Goal: Task Accomplishment & Management: Manage account settings

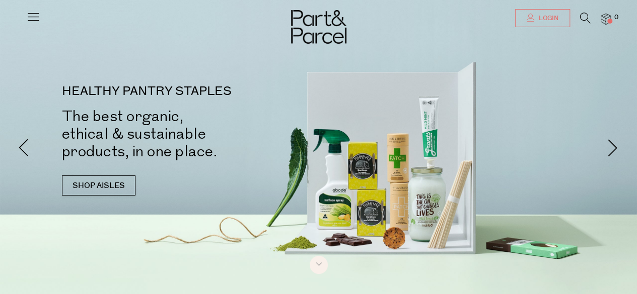
click at [539, 12] on link "Login" at bounding box center [542, 18] width 55 height 18
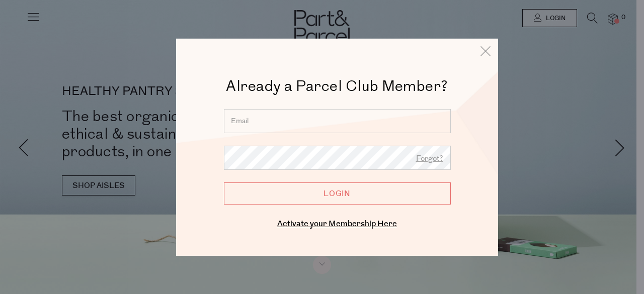
click at [258, 121] on input "email" at bounding box center [337, 121] width 227 height 24
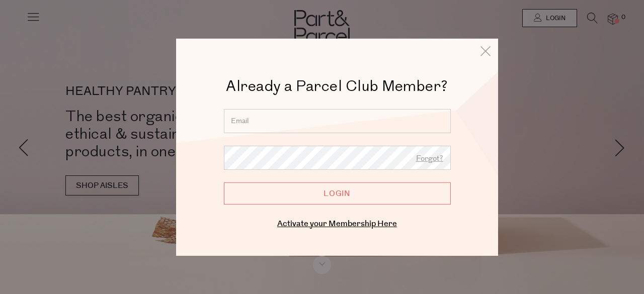
type input "[EMAIL_ADDRESS][DOMAIN_NAME]"
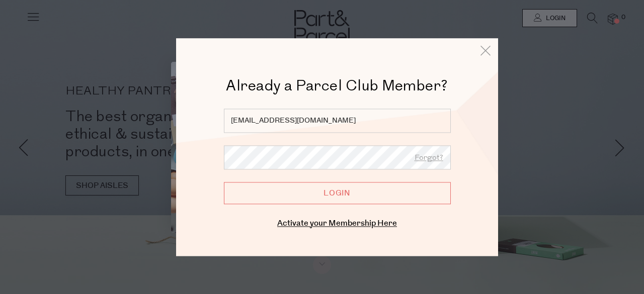
click at [282, 191] on input "Login" at bounding box center [337, 193] width 227 height 22
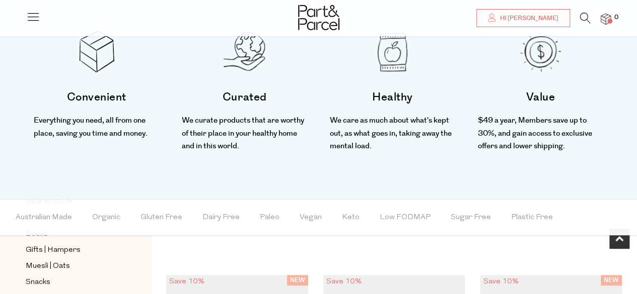
scroll to position [302, 0]
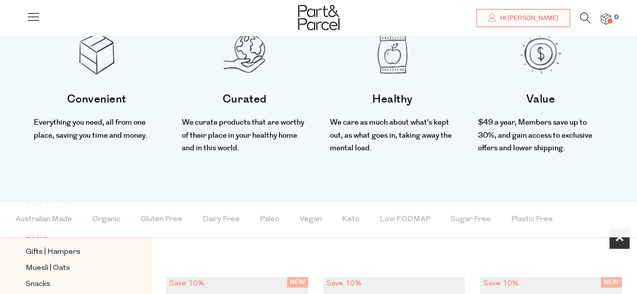
click at [608, 21] on span at bounding box center [609, 21] width 5 height 5
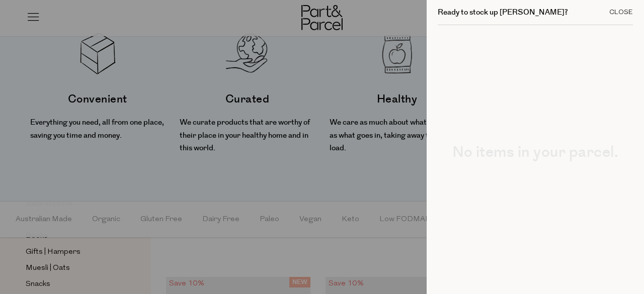
click at [619, 15] on div "Close" at bounding box center [621, 12] width 24 height 7
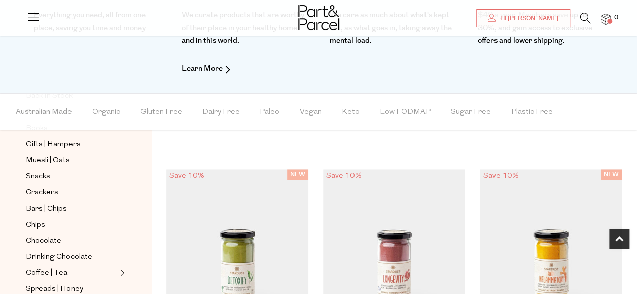
scroll to position [252, 0]
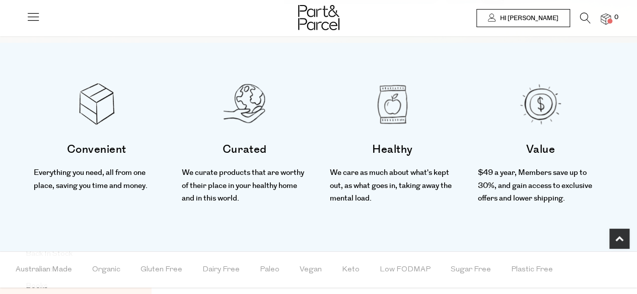
click at [537, 19] on span "Hi Vicki" at bounding box center [527, 18] width 61 height 9
